Goal: Information Seeking & Learning: Learn about a topic

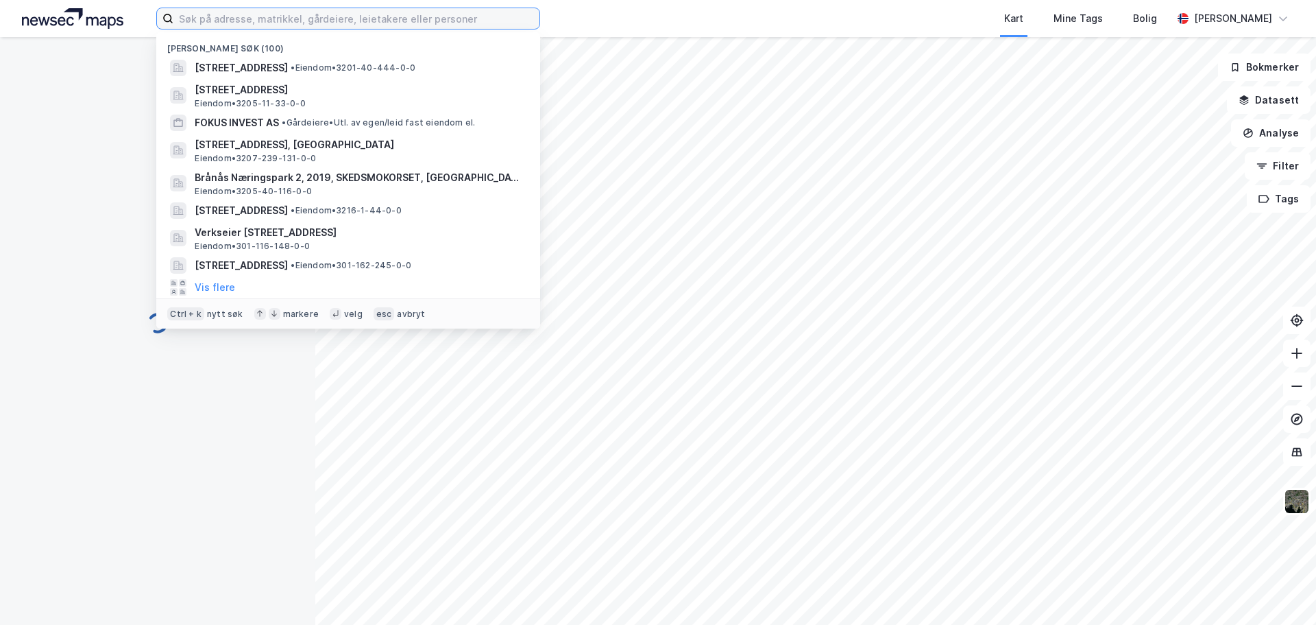
click at [479, 19] on input at bounding box center [356, 18] width 366 height 21
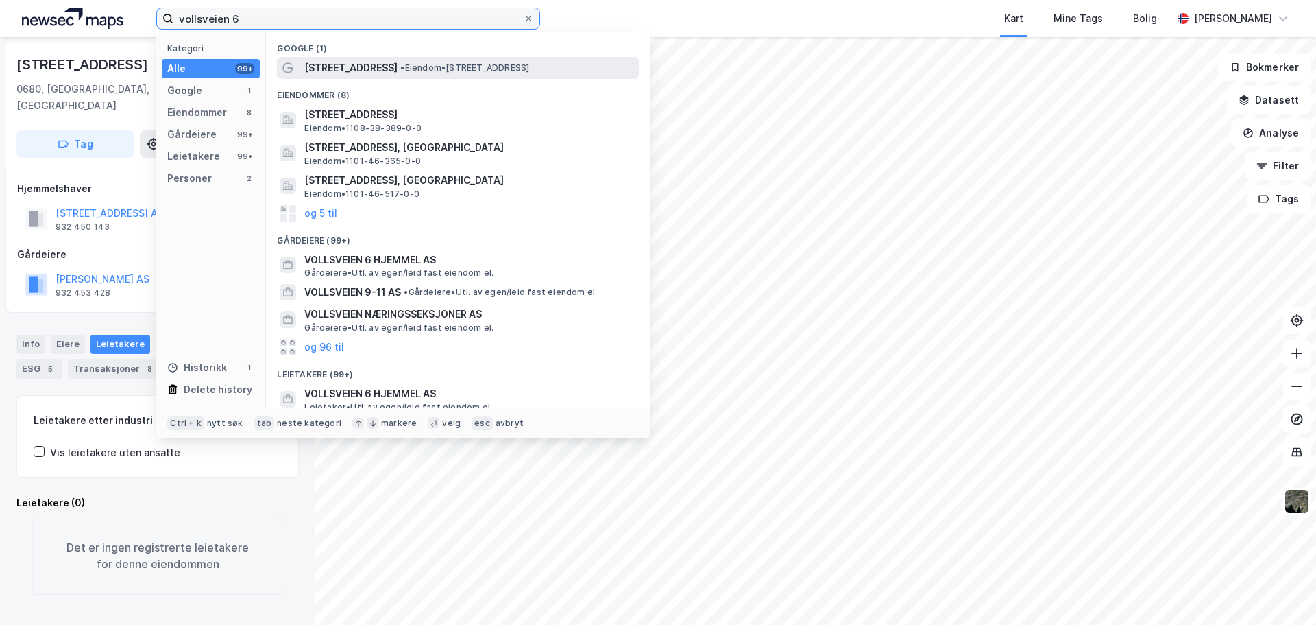
type input "vollsveien 6"
click at [459, 61] on div "[STREET_ADDRESS] • Eiendom • [STREET_ADDRESS]" at bounding box center [470, 68] width 332 height 16
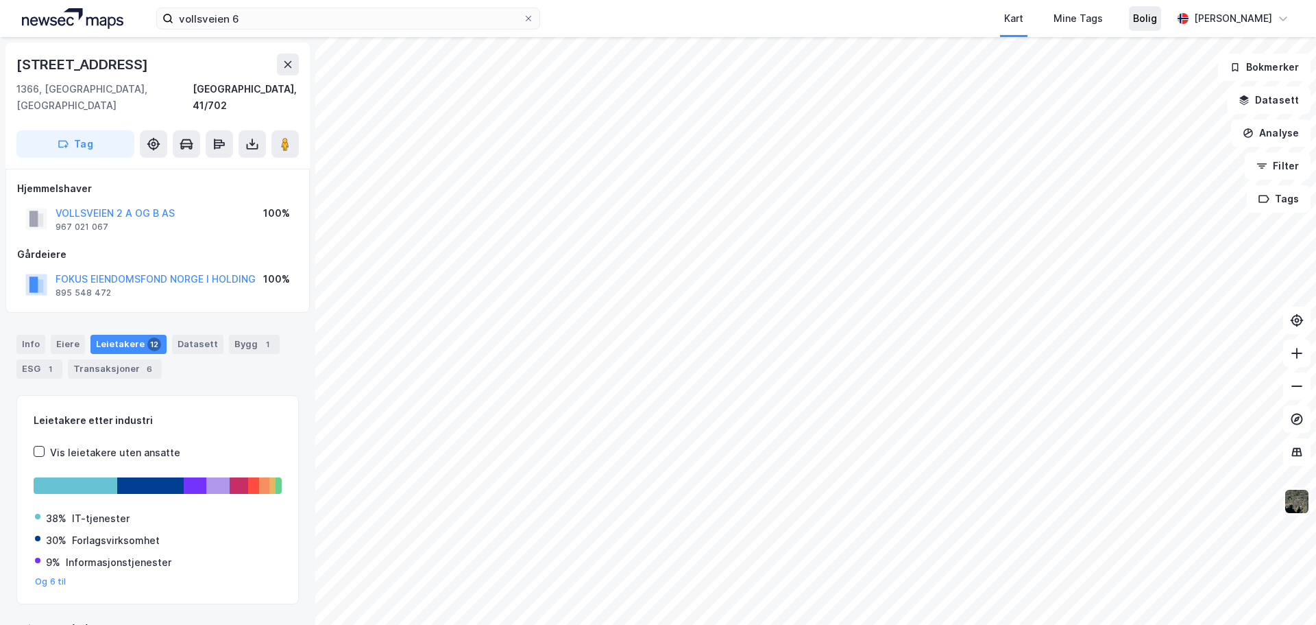
scroll to position [1, 0]
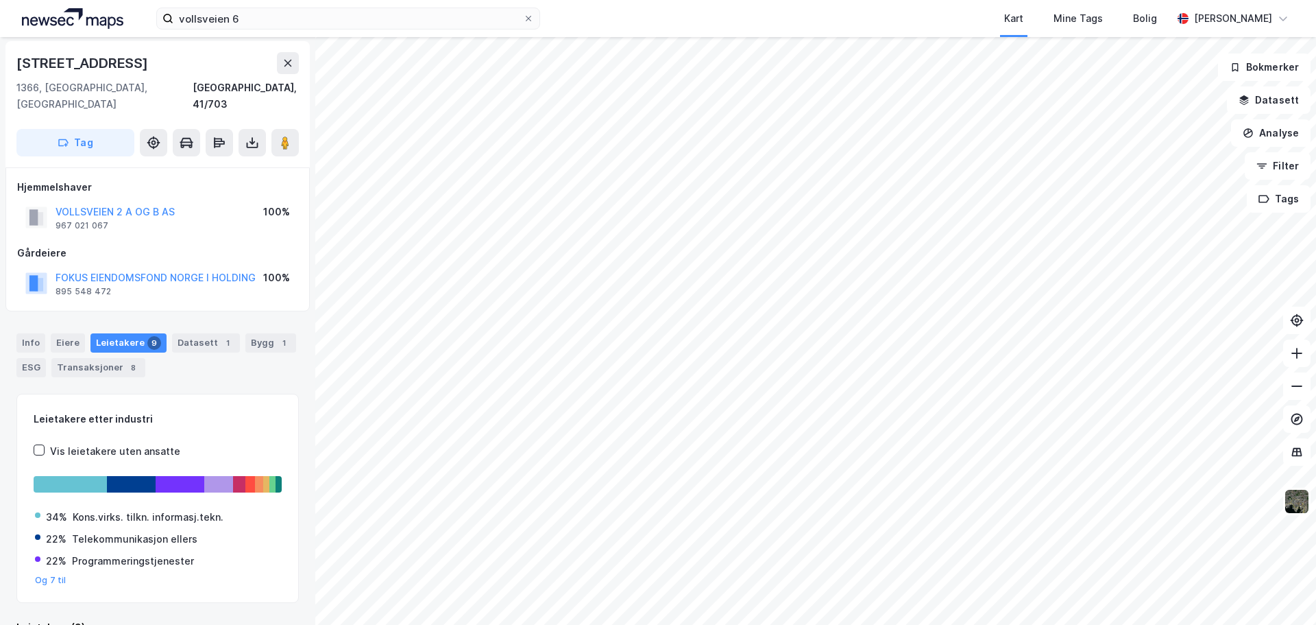
scroll to position [1, 0]
